Goal: Task Accomplishment & Management: Complete application form

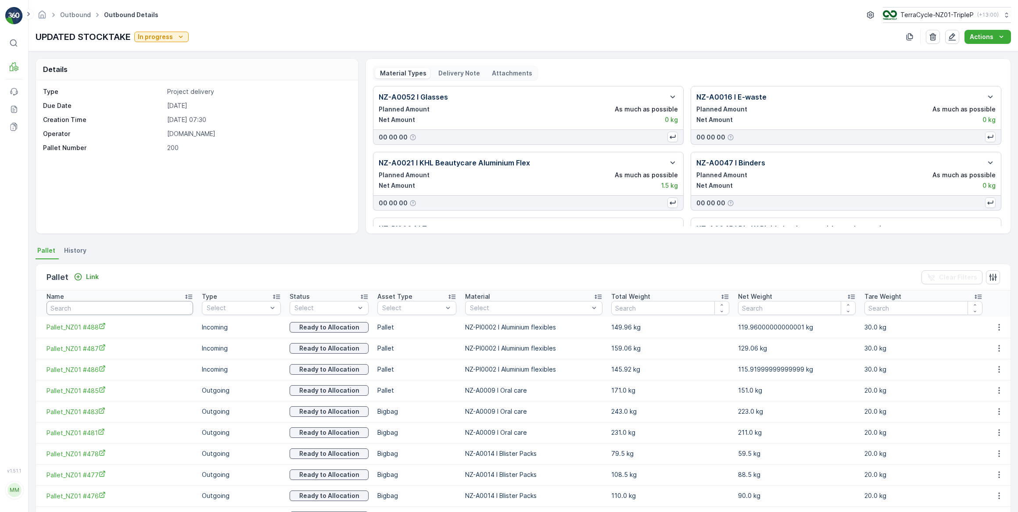
click at [130, 308] on input "text" at bounding box center [120, 308] width 147 height 14
type input "msk"
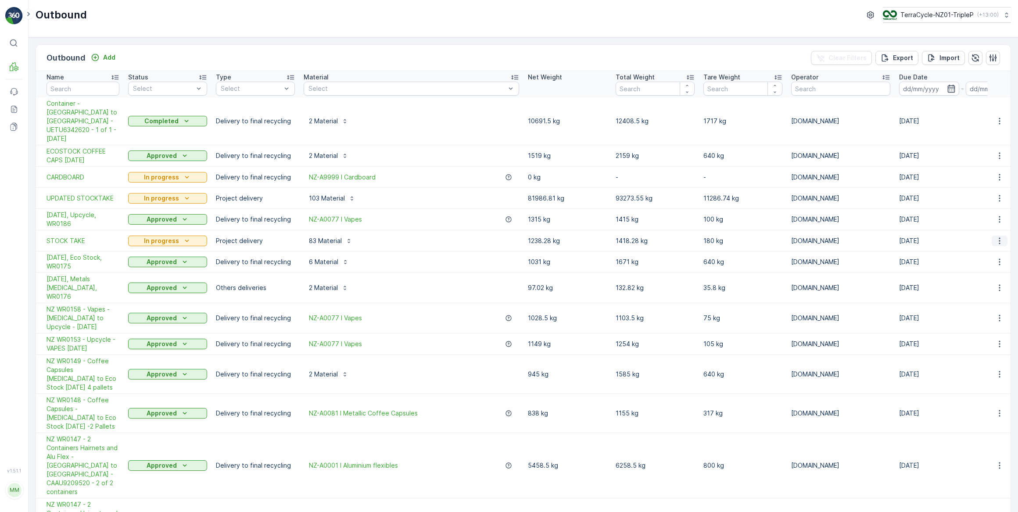
click at [998, 237] on icon "button" at bounding box center [1000, 241] width 9 height 9
click at [975, 236] on span "See More Details" at bounding box center [978, 236] width 51 height 9
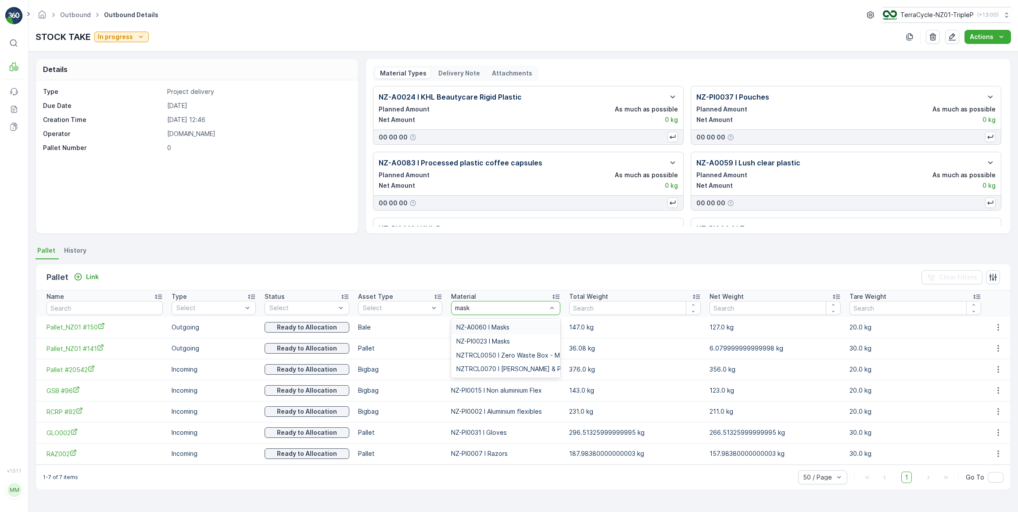
type input "masks"
click at [509, 342] on span "NZ-PI0023 I Masks" at bounding box center [484, 341] width 54 height 7
drag, startPoint x: 70, startPoint y: 307, endPoint x: 95, endPoint y: 281, distance: 36.0
click at [76, 302] on input "text" at bounding box center [105, 308] width 116 height 14
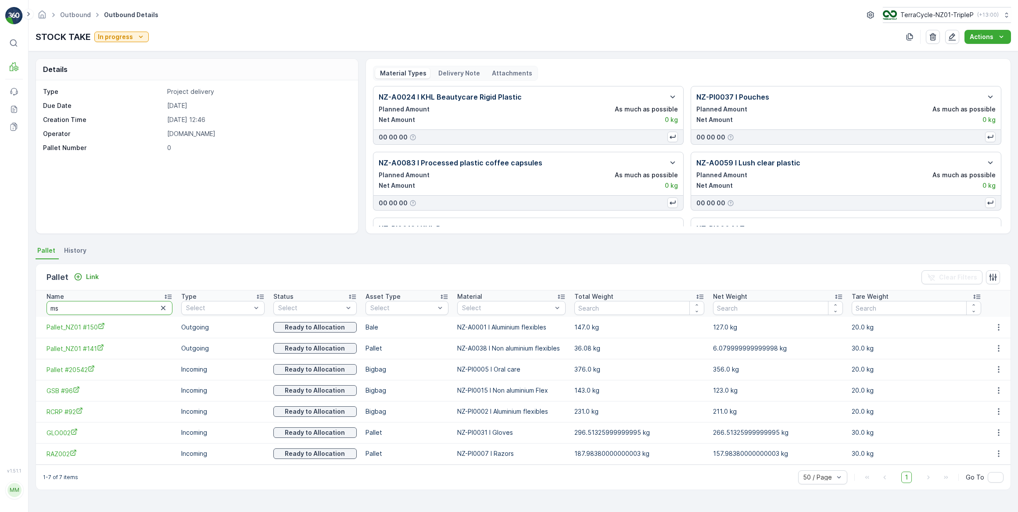
type input "msk"
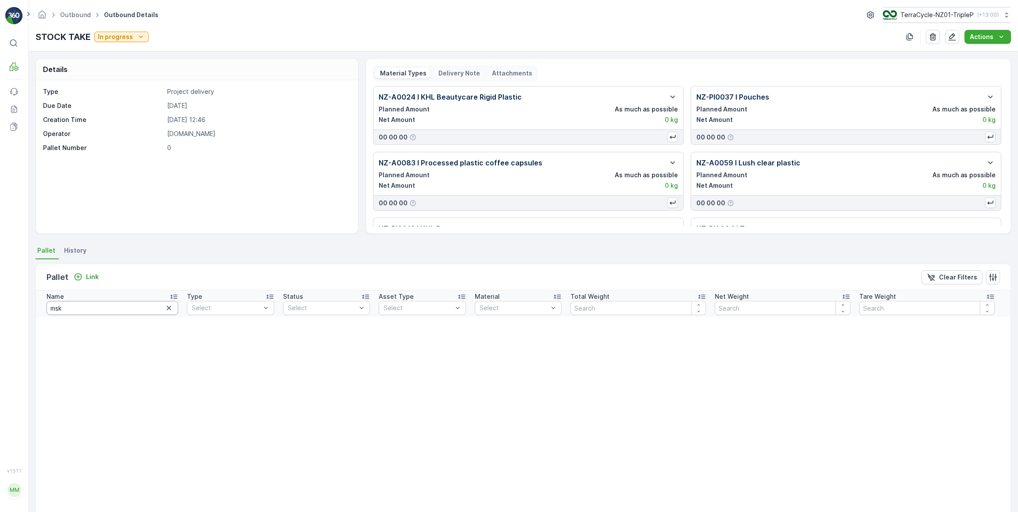
drag, startPoint x: 94, startPoint y: 301, endPoint x: 85, endPoint y: 316, distance: 16.9
click at [83, 316] on th "Name msk" at bounding box center [109, 304] width 147 height 26
click at [167, 307] on icon "button" at bounding box center [169, 308] width 4 height 4
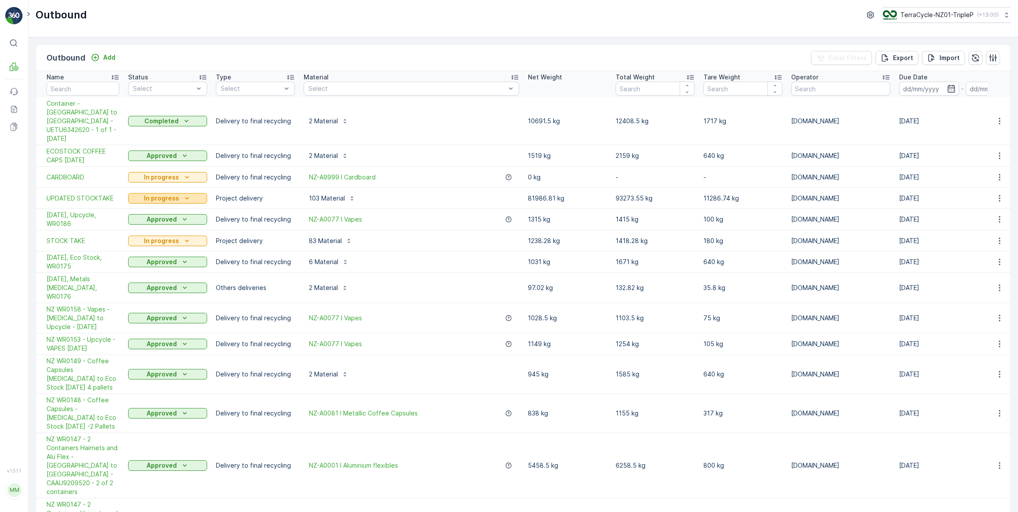
click at [162, 194] on p "In progress" at bounding box center [161, 198] width 35 height 9
click at [704, 173] on p "-" at bounding box center [743, 177] width 79 height 9
click at [999, 194] on icon "button" at bounding box center [1000, 198] width 9 height 9
click at [975, 194] on span "See More Details" at bounding box center [978, 193] width 51 height 9
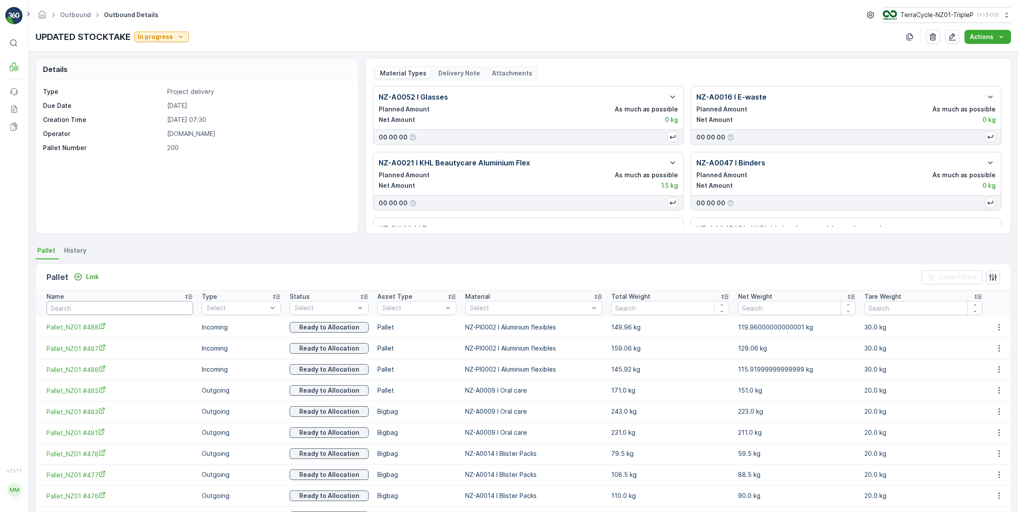
click at [108, 307] on input "text" at bounding box center [120, 308] width 147 height 14
type input "ms"
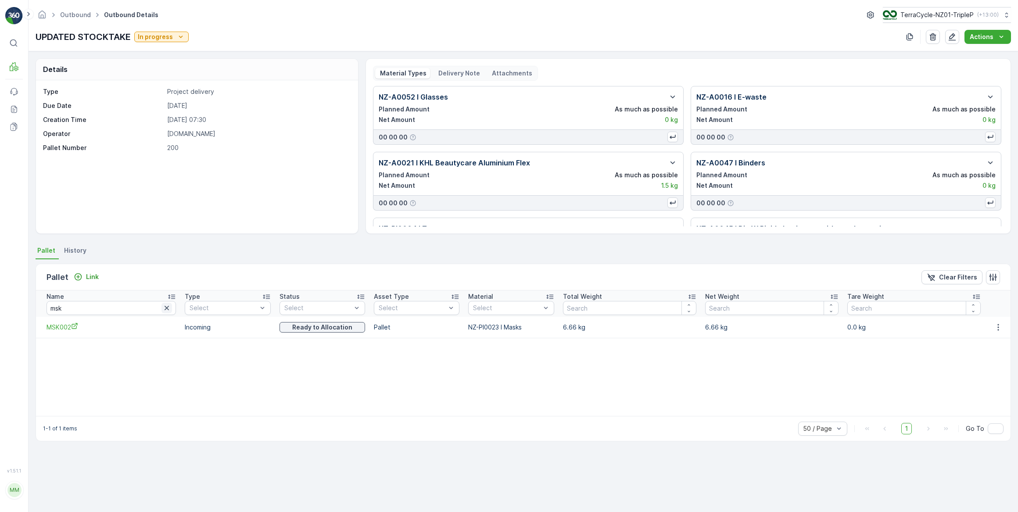
click at [162, 307] on icon "button" at bounding box center [166, 308] width 9 height 9
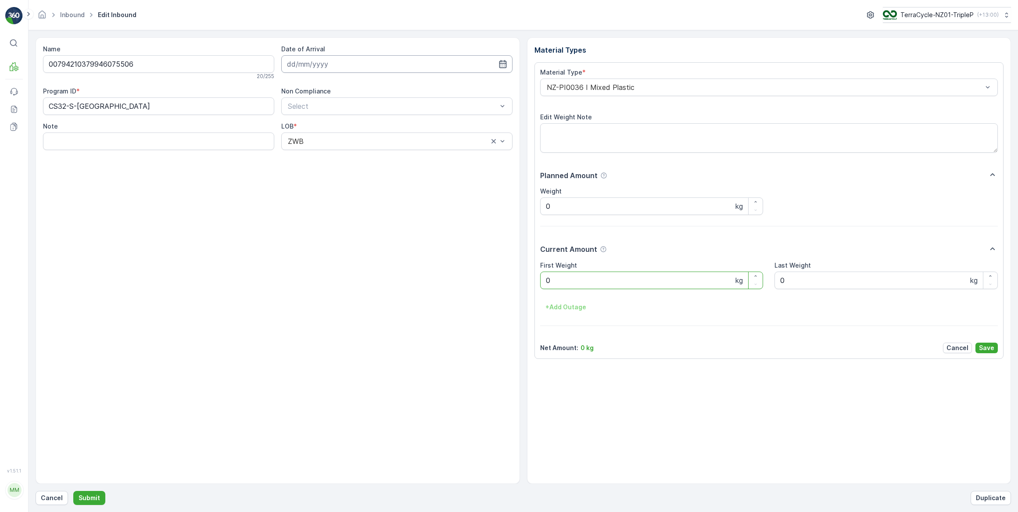
click at [347, 65] on input at bounding box center [396, 64] width 231 height 18
click at [360, 119] on div "2" at bounding box center [360, 119] width 14 height 14
type input "02.10.2025"
click at [561, 281] on Weight "0" at bounding box center [651, 281] width 223 height 18
click at [73, 491] on button "Submit" at bounding box center [89, 498] width 32 height 14
